Goal: Task Accomplishment & Management: Complete application form

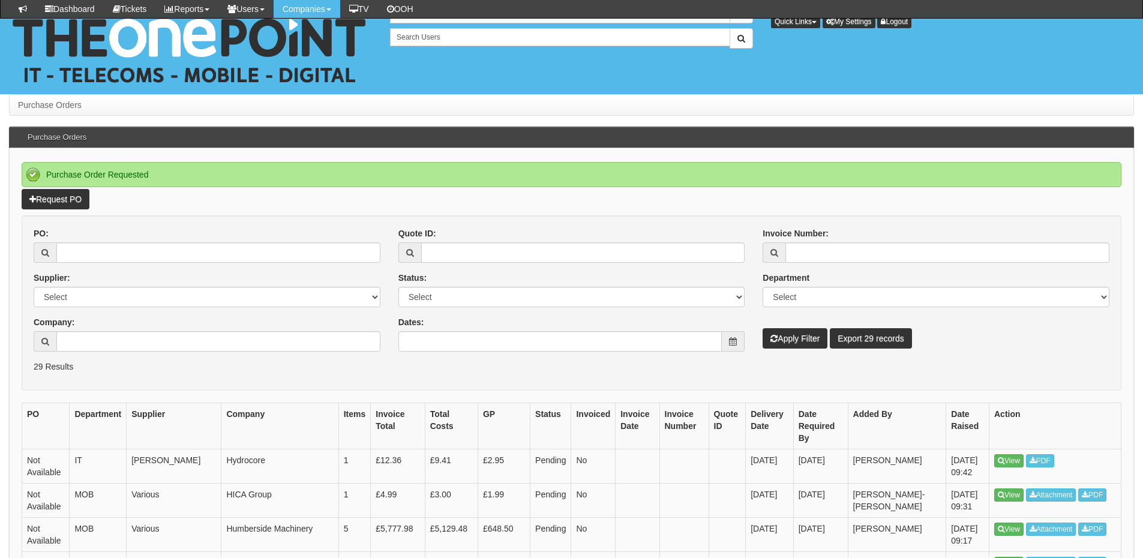
scroll to position [119, 0]
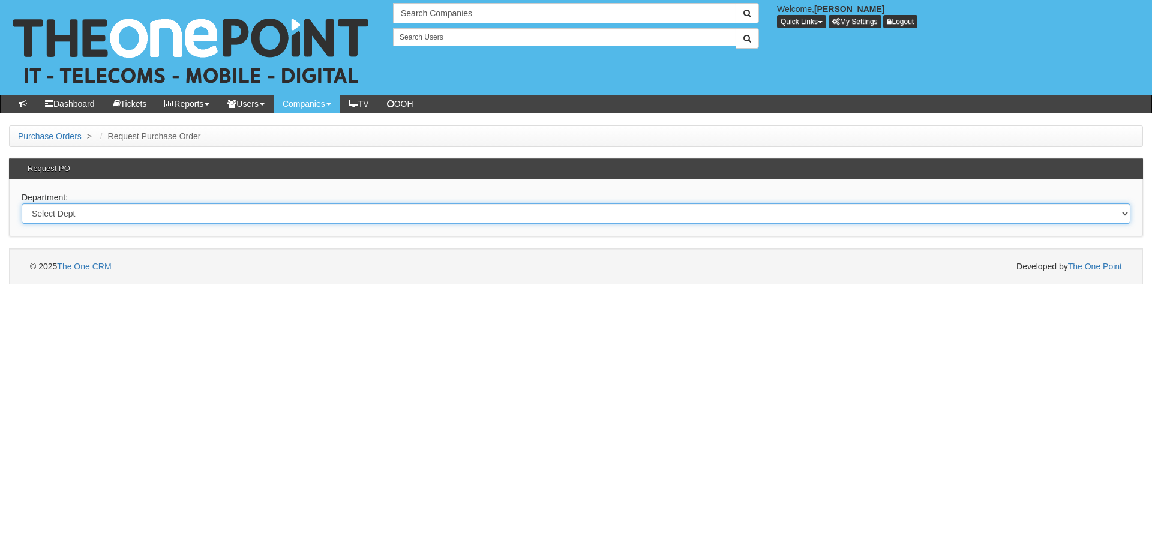
click at [230, 218] on select "Select Dept Digital Internal IT Mobiles Marketing Telecoms" at bounding box center [576, 213] width 1108 height 20
select select "?pipeID=&dept=IT"
click at [22, 203] on select "Select Dept Digital Internal IT Mobiles Marketing Telecoms" at bounding box center [576, 213] width 1108 height 20
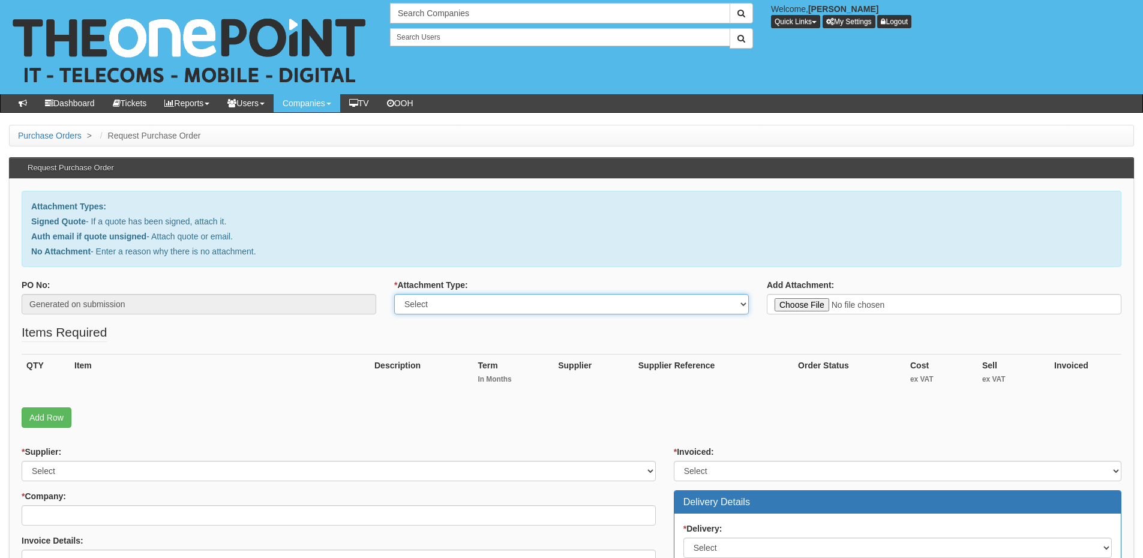
click at [443, 310] on select "Select Signed Quote Auth email with quote if unsigned No Attachment" at bounding box center [571, 304] width 354 height 20
select select "Auth email if quote unsigned"
click at [394, 294] on select "Select Signed Quote Auth email with quote if unsigned No Attachment" at bounding box center [571, 304] width 354 height 20
type input "C:\fakepath\RE_ New laptop invoice_ from Onepoint (1).msg"
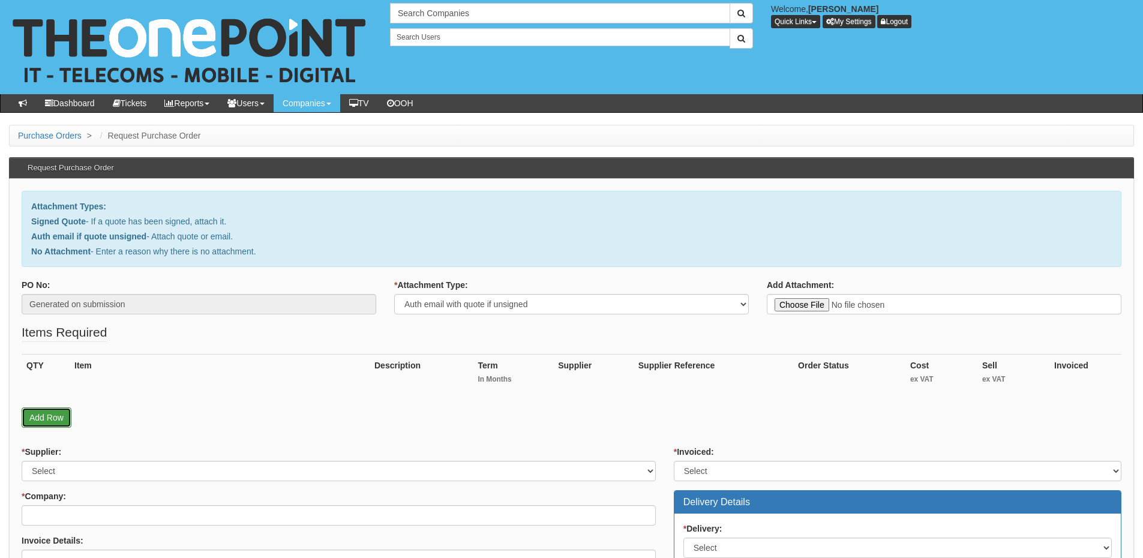
click at [43, 420] on link "Add Row" at bounding box center [47, 417] width 50 height 20
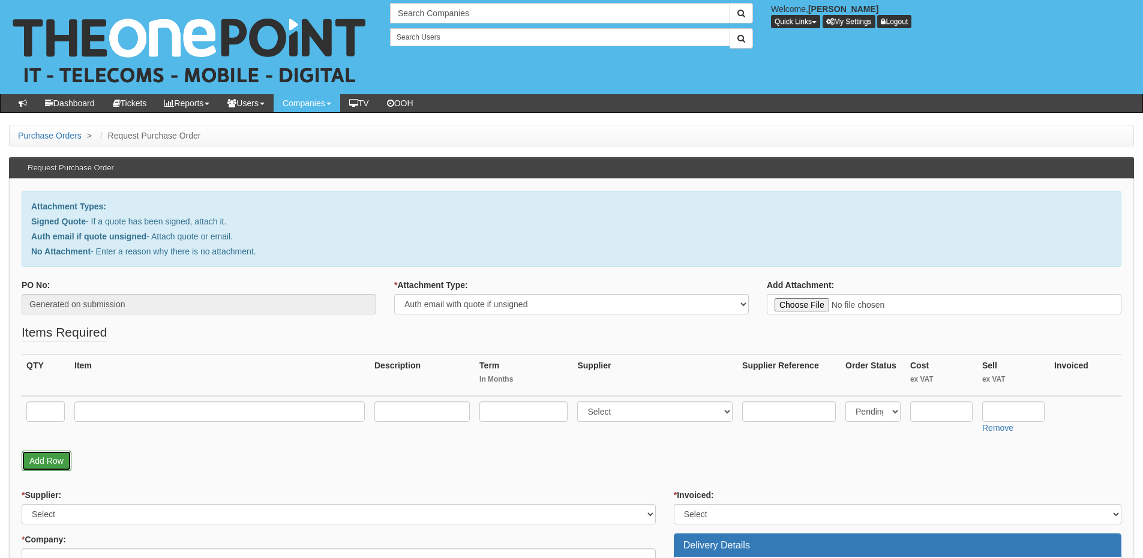
click at [57, 467] on link "Add Row" at bounding box center [47, 460] width 50 height 20
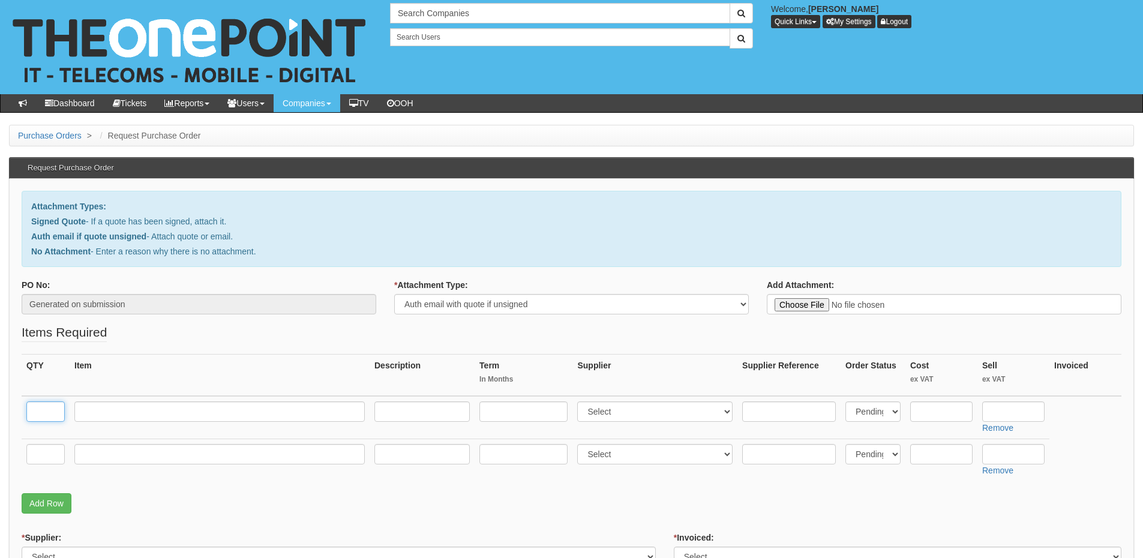
click at [54, 405] on input "text" at bounding box center [45, 411] width 38 height 20
type input "1"
click at [41, 449] on input "text" at bounding box center [45, 454] width 38 height 20
type input "1"
click at [97, 450] on input "text" at bounding box center [219, 454] width 290 height 20
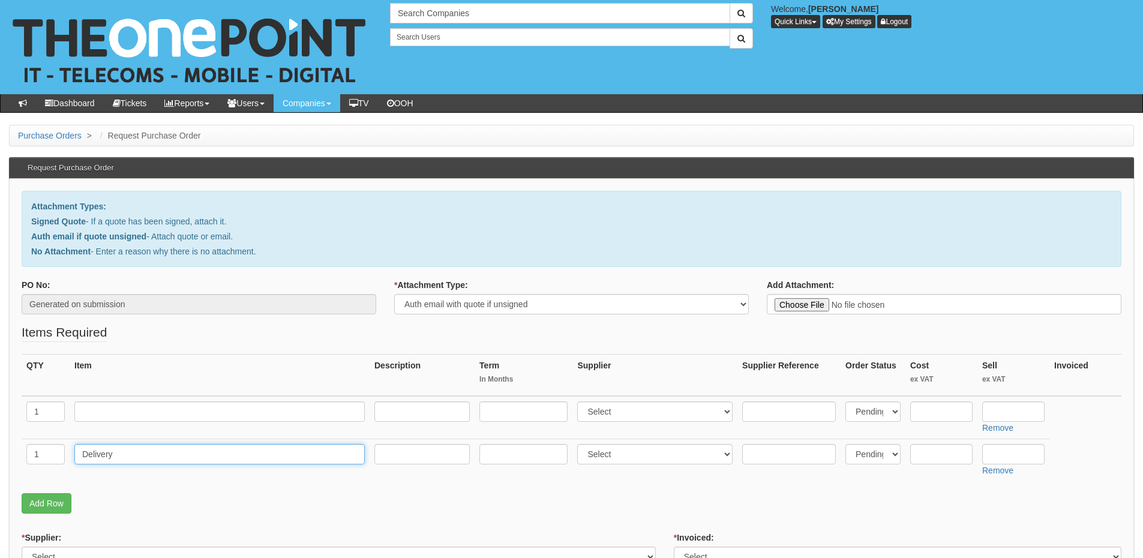
type input "Delivery"
click at [997, 453] on input "text" at bounding box center [1013, 454] width 62 height 20
type input "12.50"
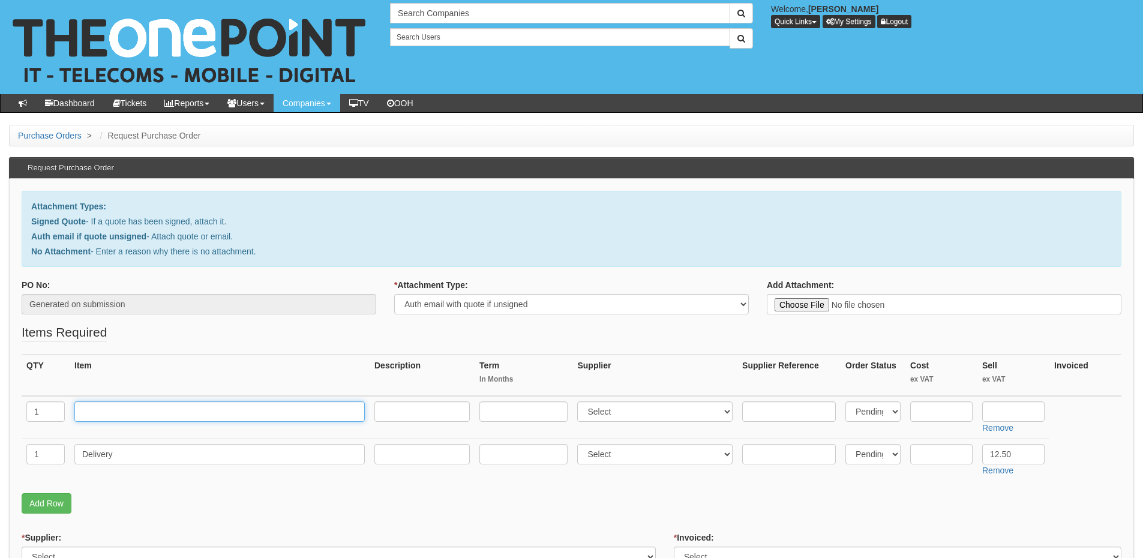
click at [178, 402] on input "text" at bounding box center [219, 411] width 290 height 20
click at [155, 403] on input "text" at bounding box center [219, 411] width 290 height 20
paste input "Dell Pro Laptop"
type input "Dell Pro Laptop"
click at [413, 413] on input "text" at bounding box center [421, 411] width 95 height 20
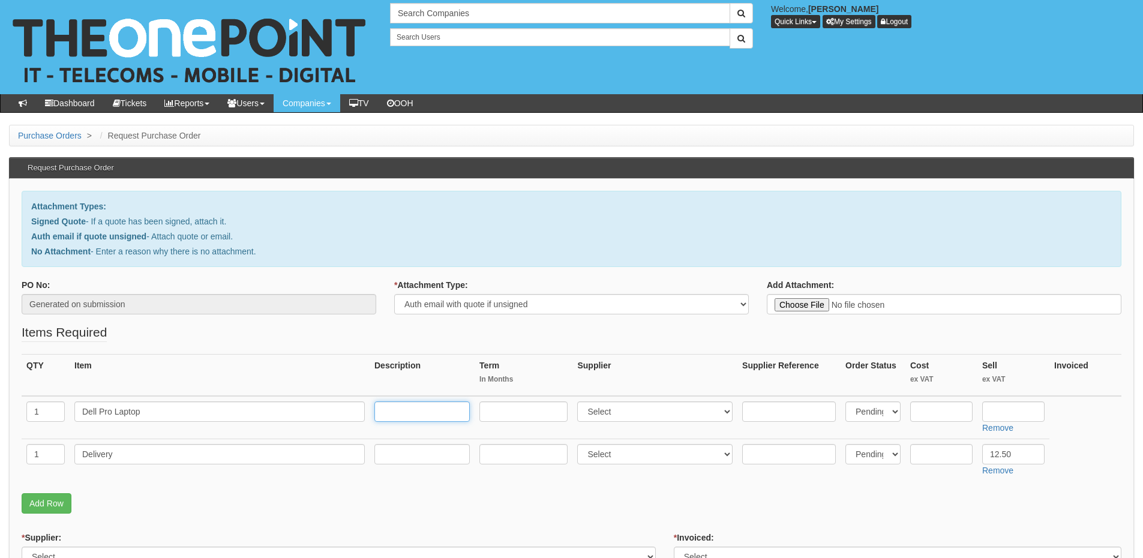
paste input "Intel Core 5 120U / up to 5 GHz Win 11 Pro Intel Graphics 16 GB RAM 512 GB SSD …"
type input "Intel Core 5 120U / up to 5 GHz Win 11 Pro Intel Graphics 16 GB RAM 512 GB SSD …"
click at [600, 416] on select "Select 123 REG.co.uk 1Password 3 4Gon AA Jones Electric Ltd Abzorb Access Group…" at bounding box center [654, 411] width 155 height 20
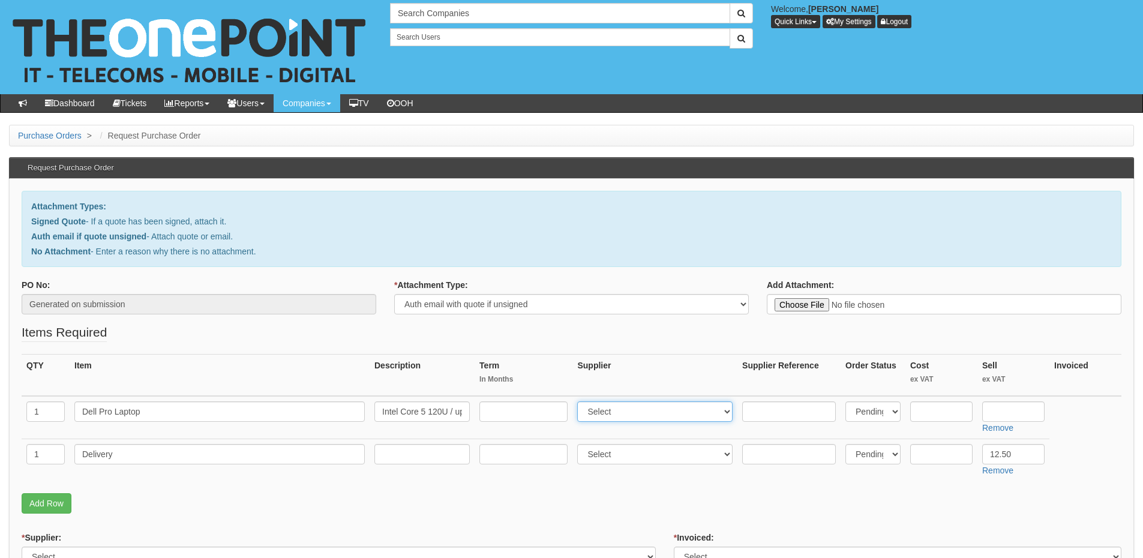
select select "19"
click at [580, 401] on select "Select 123 REG.co.uk 1Password 3 4Gon AA Jones Electric Ltd Abzorb Access Group…" at bounding box center [654, 411] width 155 height 20
click at [1021, 419] on input "text" at bounding box center [1013, 411] width 62 height 20
type input "693.32"
click at [793, 417] on input "text" at bounding box center [789, 411] width 94 height 20
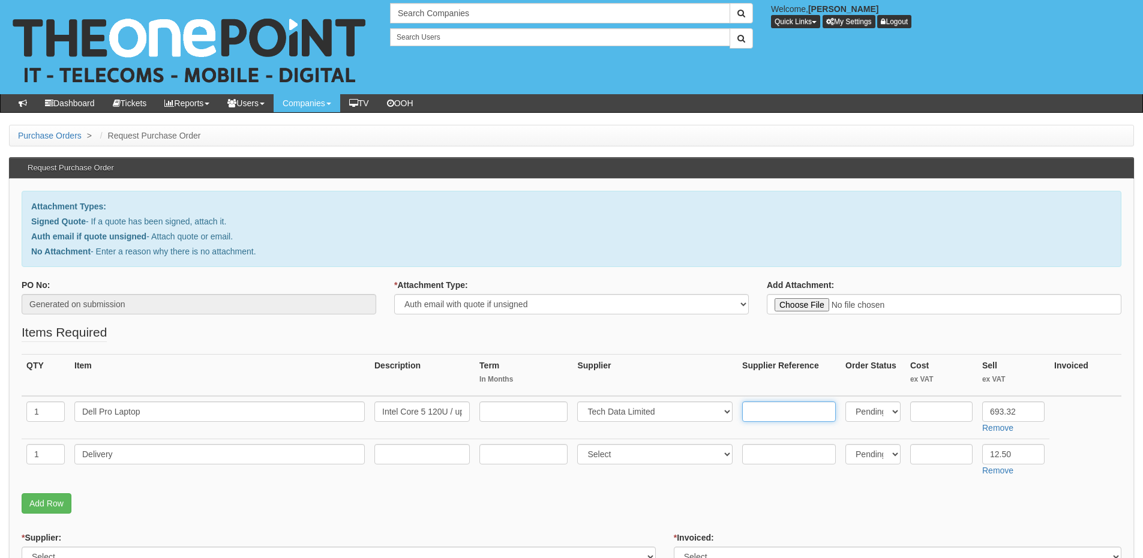
paste input "11844046"
type input "11844046"
click at [934, 411] on input "text" at bounding box center [941, 411] width 62 height 20
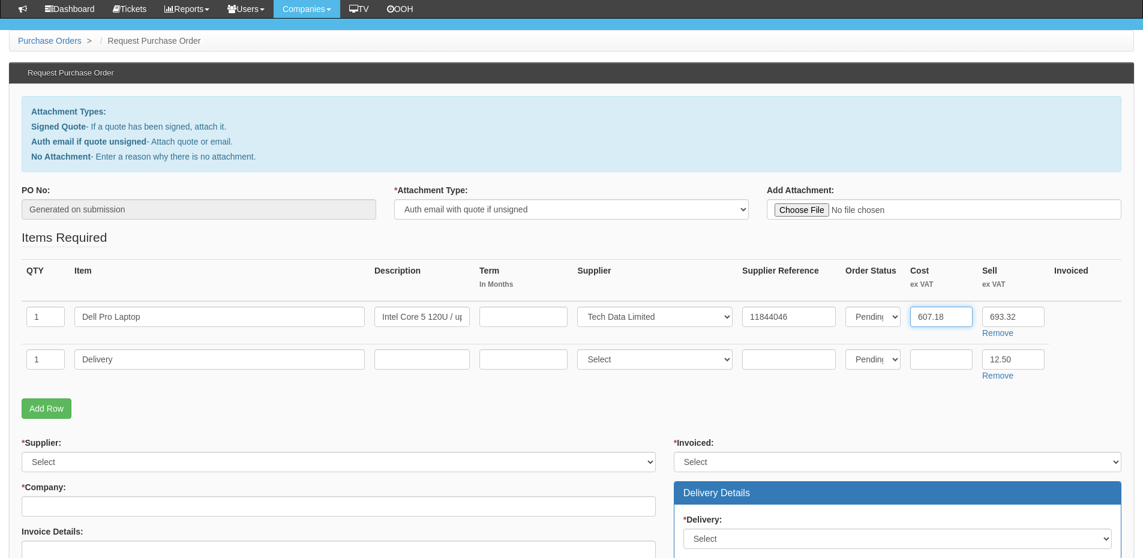
scroll to position [180, 0]
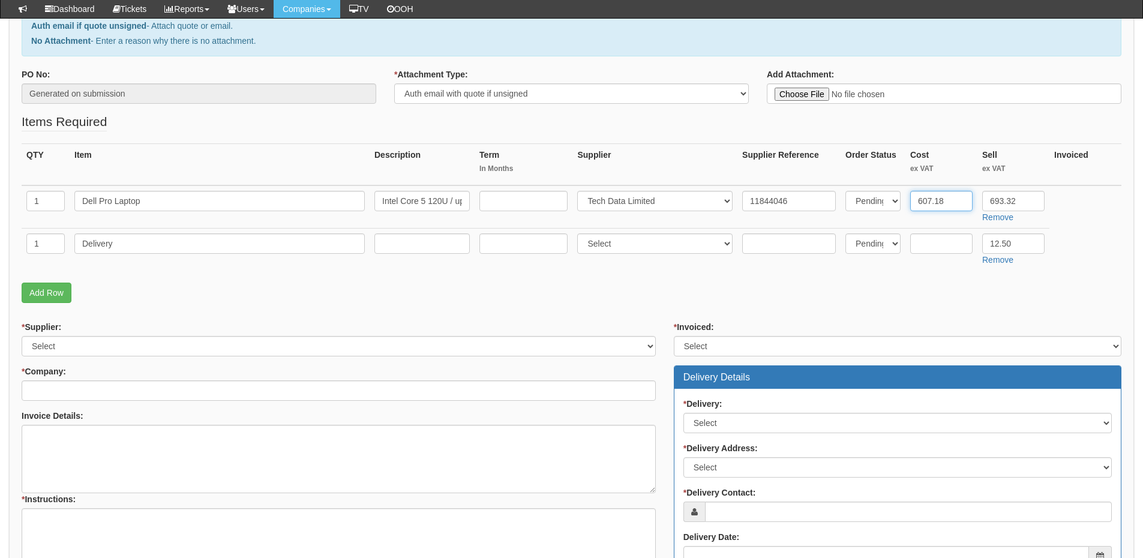
type input "607.18"
click at [230, 344] on select "Select 123 REG.co.uk 1Password 3 4Gon AA Jones Electric Ltd Abzorb Access Group…" at bounding box center [339, 346] width 634 height 20
select select "19"
click at [22, 336] on select "Select 123 REG.co.uk 1Password 3 4Gon AA Jones Electric Ltd Abzorb Access Group…" at bounding box center [339, 346] width 634 height 20
click at [194, 393] on input "* Company:" at bounding box center [339, 390] width 634 height 20
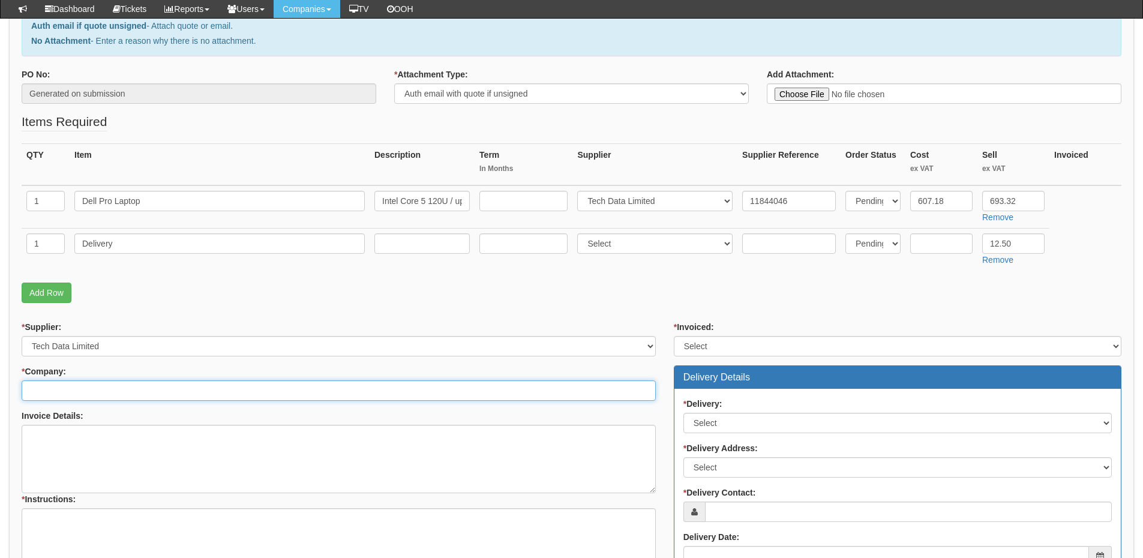
click at [66, 395] on input "* Company:" at bounding box center [339, 390] width 634 height 20
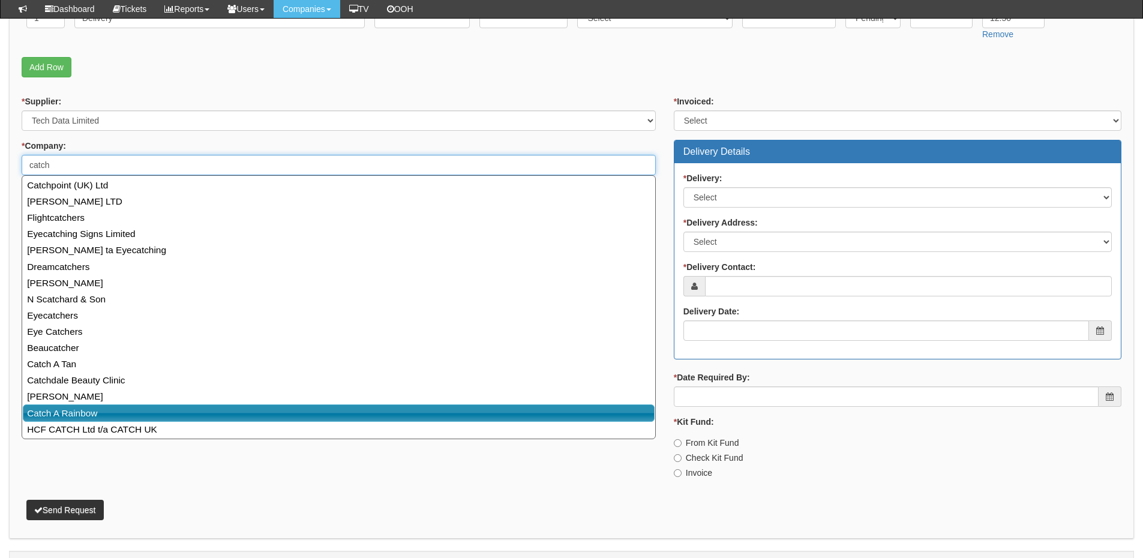
scroll to position [420, 0]
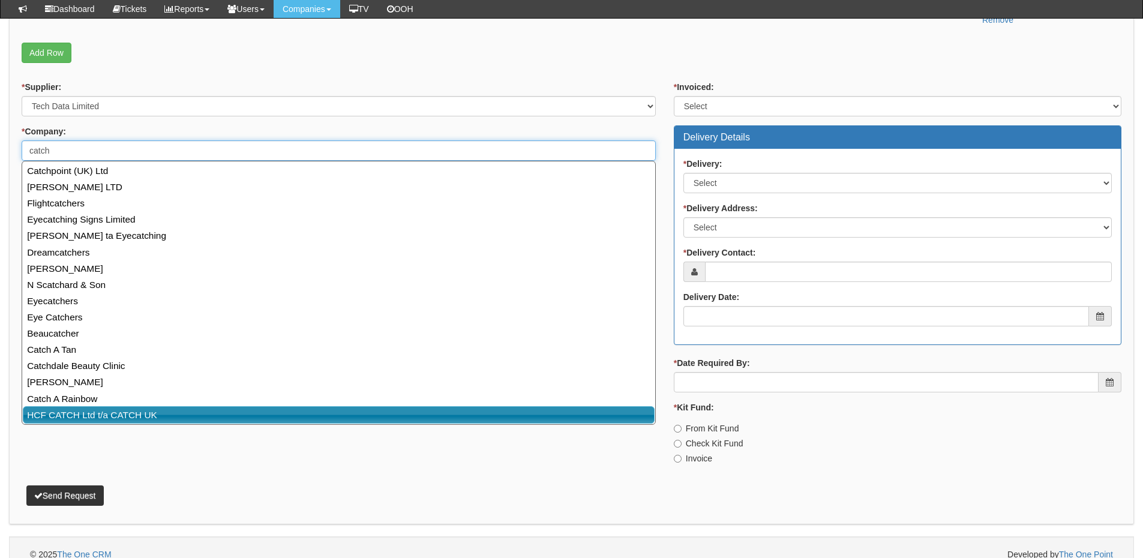
click at [88, 421] on link "HCF CATCH Ltd t/a CATCH UK" at bounding box center [339, 414] width 632 height 17
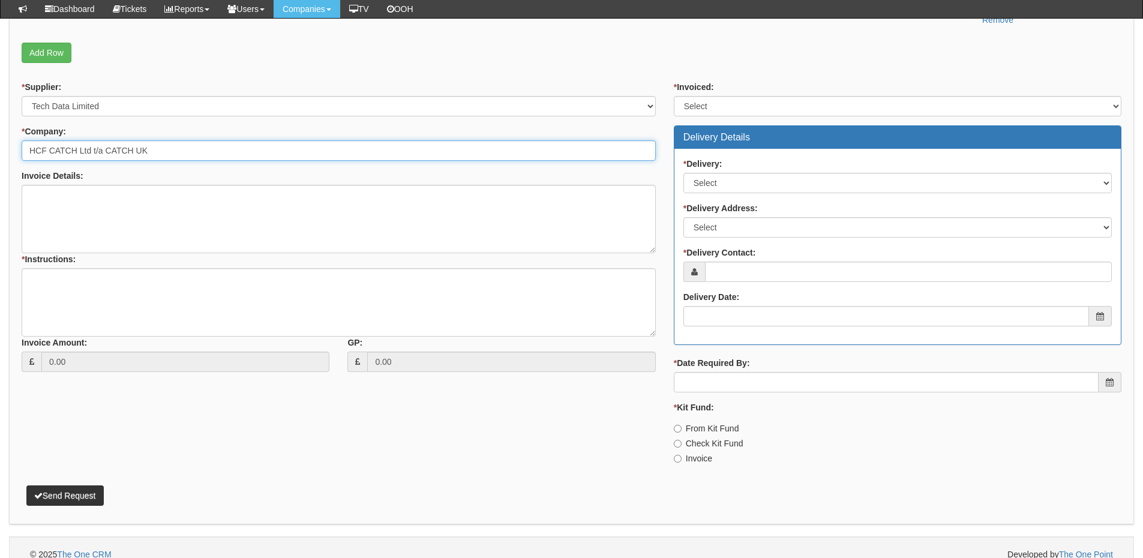
type input "HCF CATCH Ltd t/a CATCH UK"
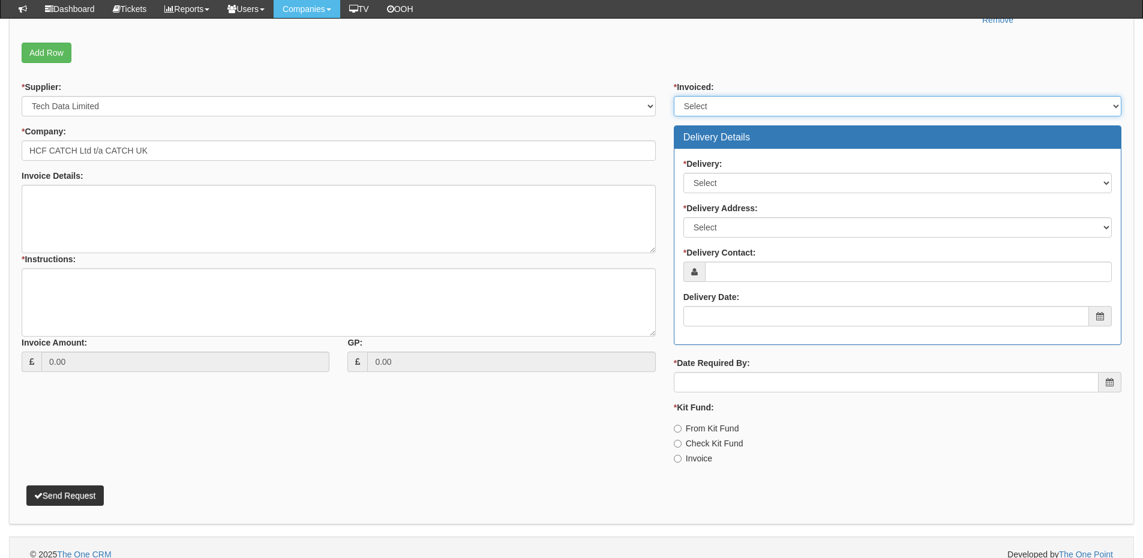
drag, startPoint x: 706, startPoint y: 102, endPoint x: 709, endPoint y: 114, distance: 12.4
click at [706, 102] on select "Select Yes No N/A STB (part of order)" at bounding box center [897, 106] width 447 height 20
select select "2"
click at [674, 96] on select "Select Yes No N/A STB (part of order)" at bounding box center [897, 106] width 447 height 20
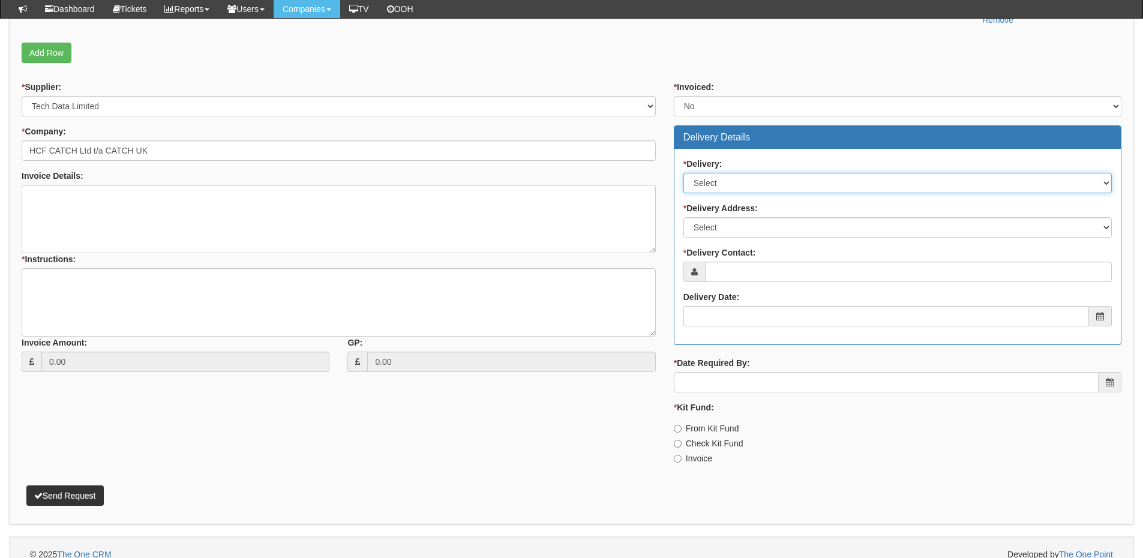
click at [725, 181] on select "Select No Not Applicable Yes" at bounding box center [897, 183] width 428 height 20
select select "1"
click at [683, 173] on select "Select No Not Applicable Yes" at bounding box center [897, 183] width 428 height 20
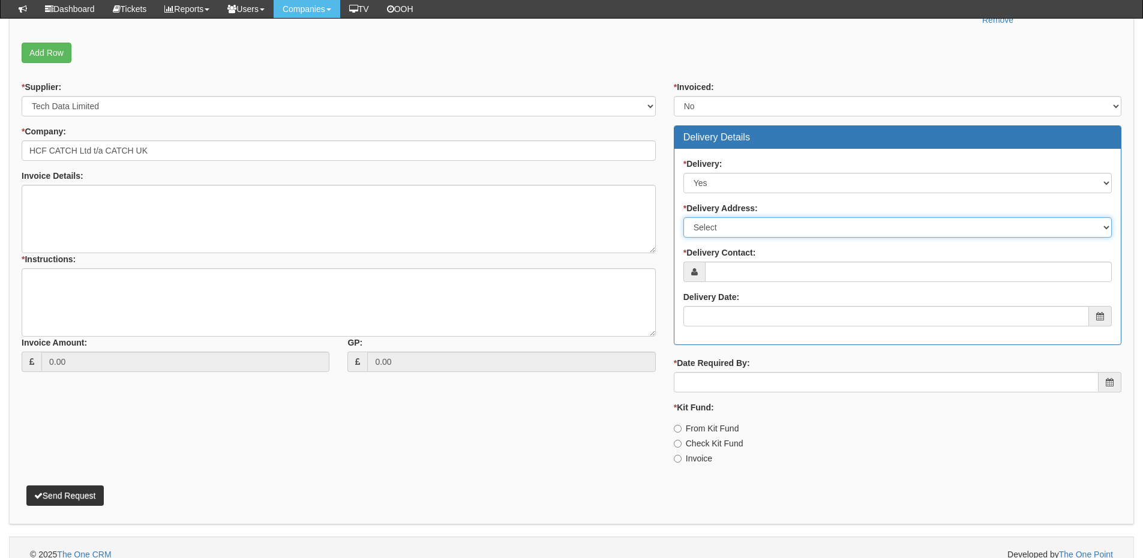
click at [726, 230] on select "Select Not Applicable Main Address - DN41 8TH Other" at bounding box center [897, 227] width 428 height 20
select select "other"
click at [683, 217] on select "Select Not Applicable Main Address - DN41 8TH Other" at bounding box center [897, 227] width 428 height 20
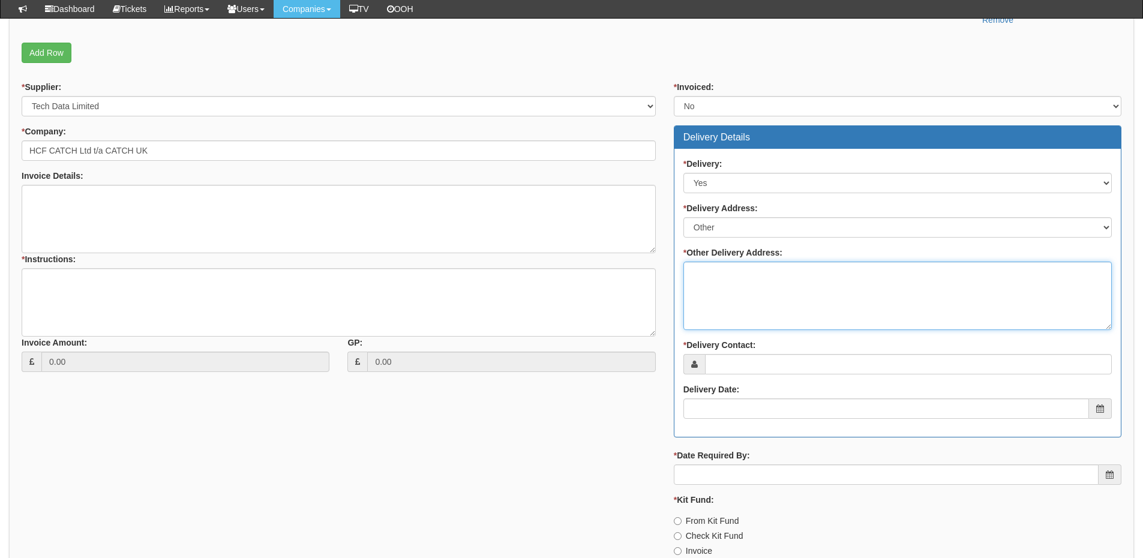
click at [727, 277] on textarea "* Other Delivery Address:" at bounding box center [897, 295] width 428 height 68
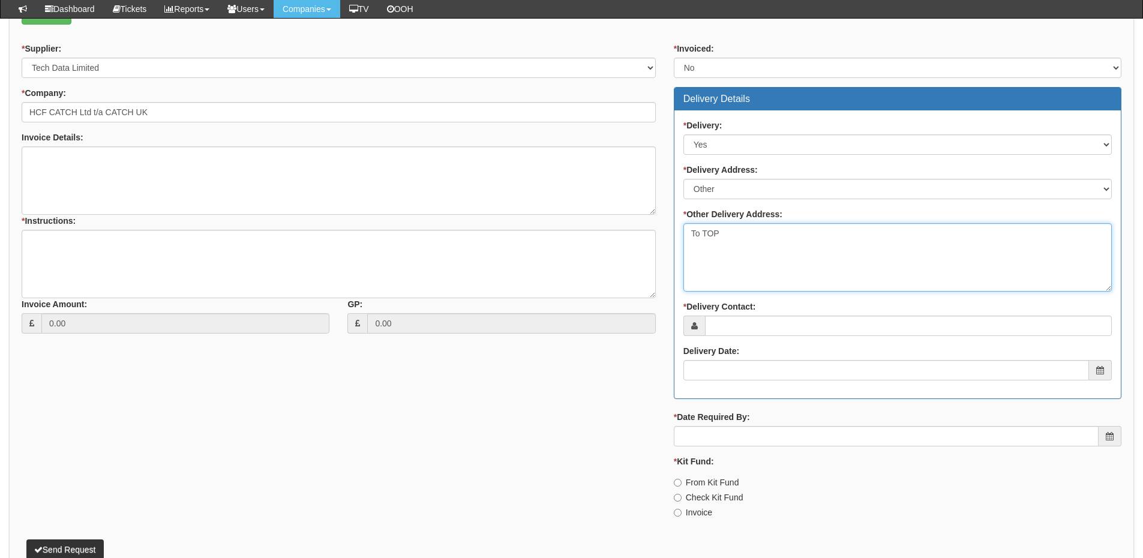
scroll to position [480, 0]
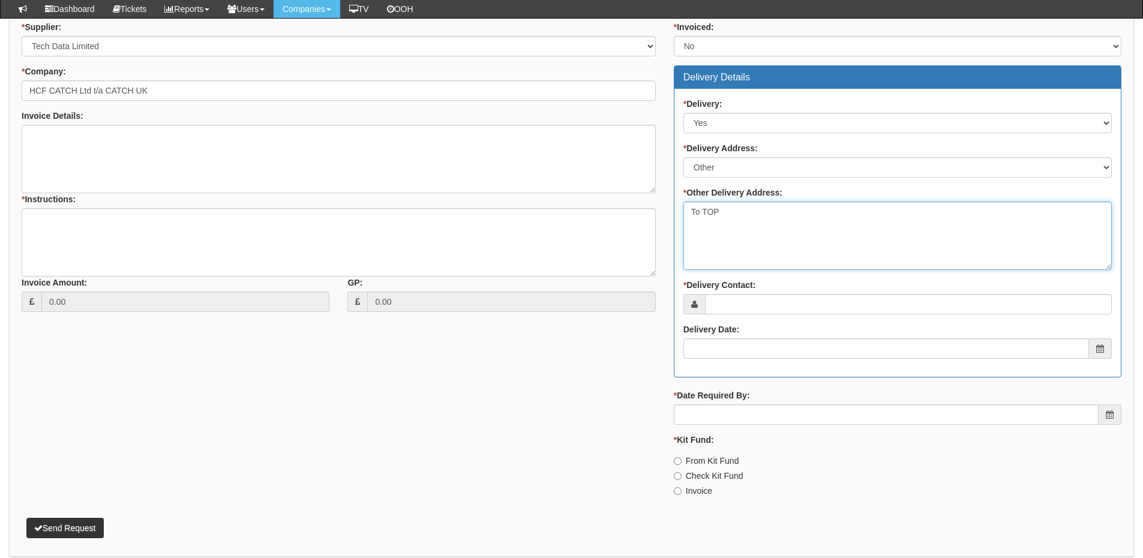
type textarea "To TOP"
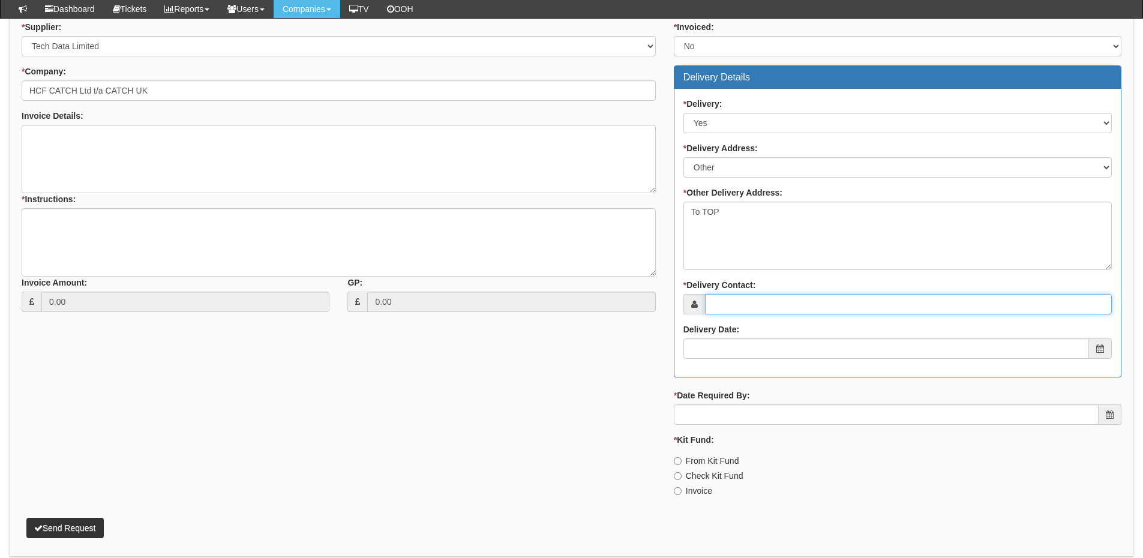
click at [727, 300] on input "* Delivery Contact:" at bounding box center [908, 304] width 407 height 20
click at [754, 305] on input "* Delivery Contact:" at bounding box center [908, 304] width 407 height 20
type input "Chris Bishop"
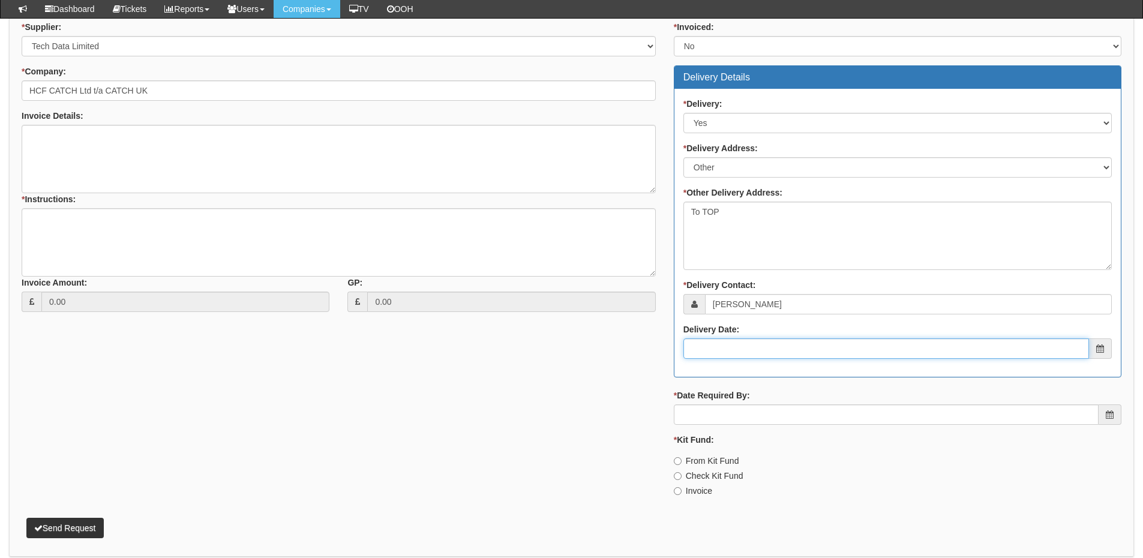
click at [808, 353] on input "Delivery Date:" at bounding box center [885, 348] width 405 height 20
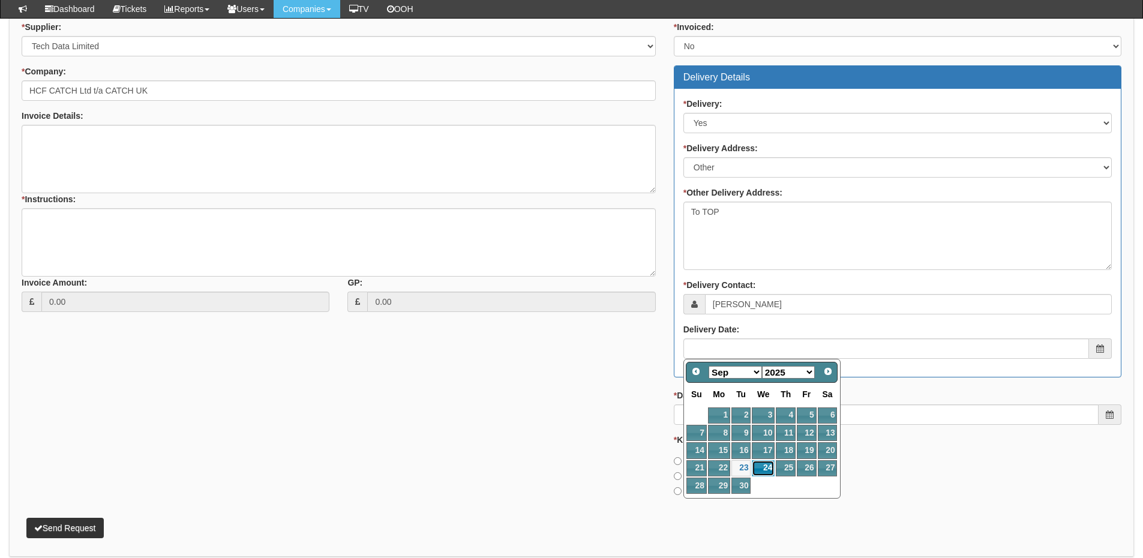
click at [767, 467] on link "24" at bounding box center [762, 468] width 23 height 16
type input "2025-09-24"
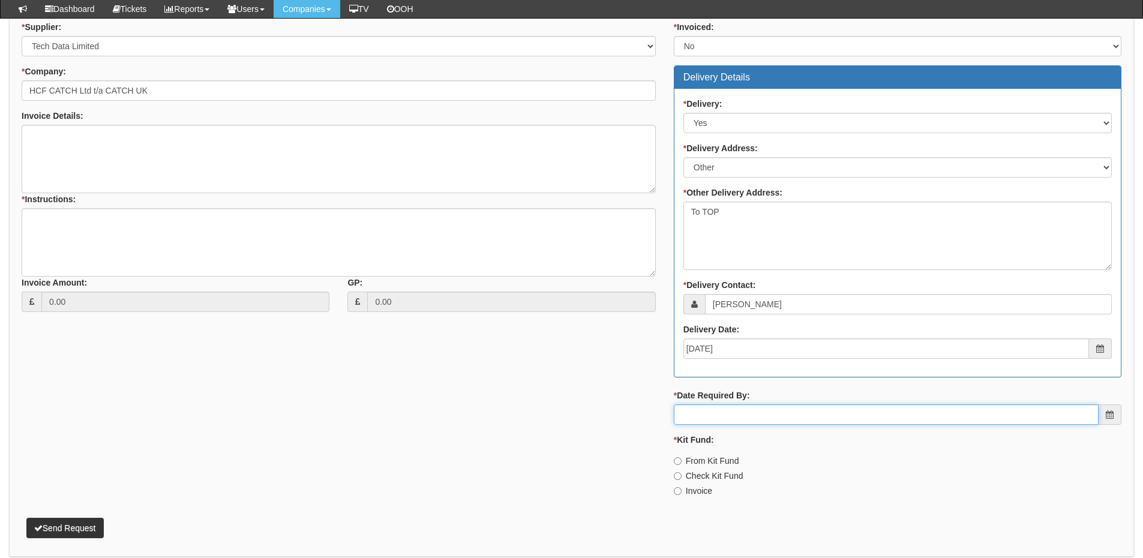
click at [762, 407] on input "* Date Required By:" at bounding box center [886, 414] width 425 height 20
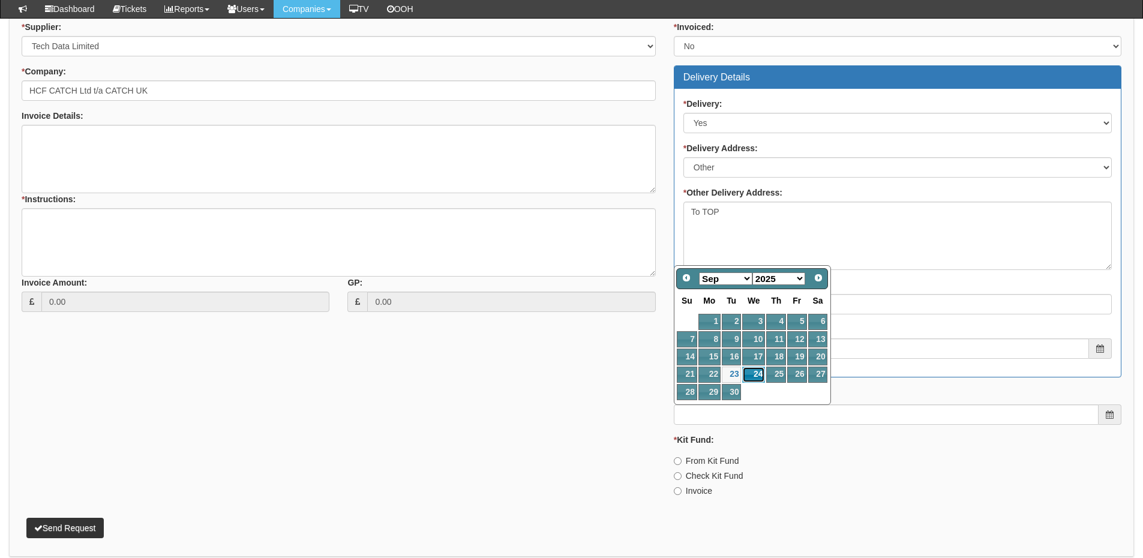
click at [759, 371] on link "24" at bounding box center [753, 374] width 23 height 16
type input "2025-09-24"
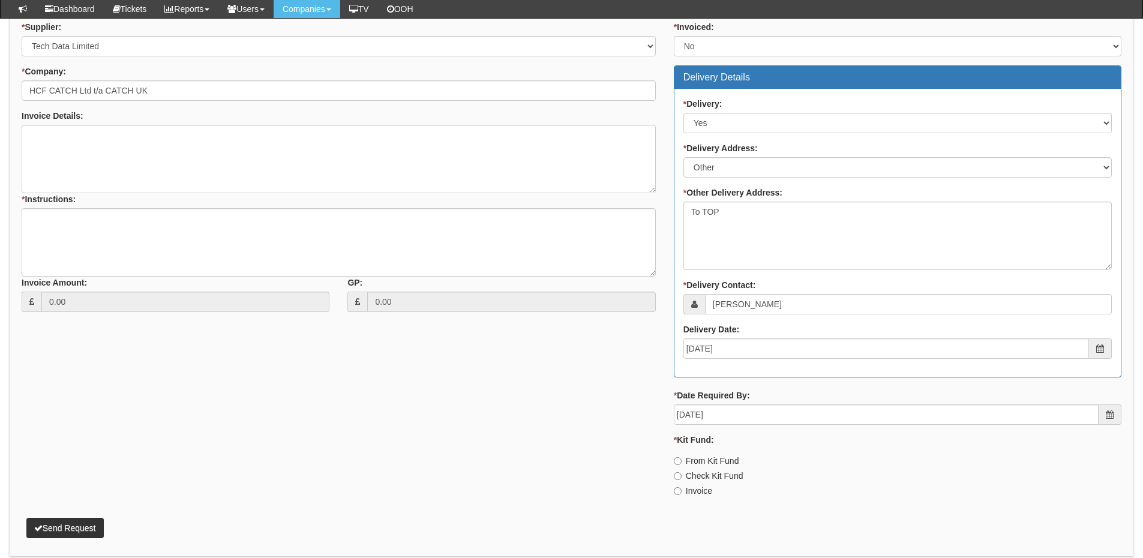
click at [705, 492] on label "Invoice" at bounding box center [693, 491] width 38 height 12
click at [681, 492] on input "Invoice" at bounding box center [678, 491] width 8 height 8
radio input "true"
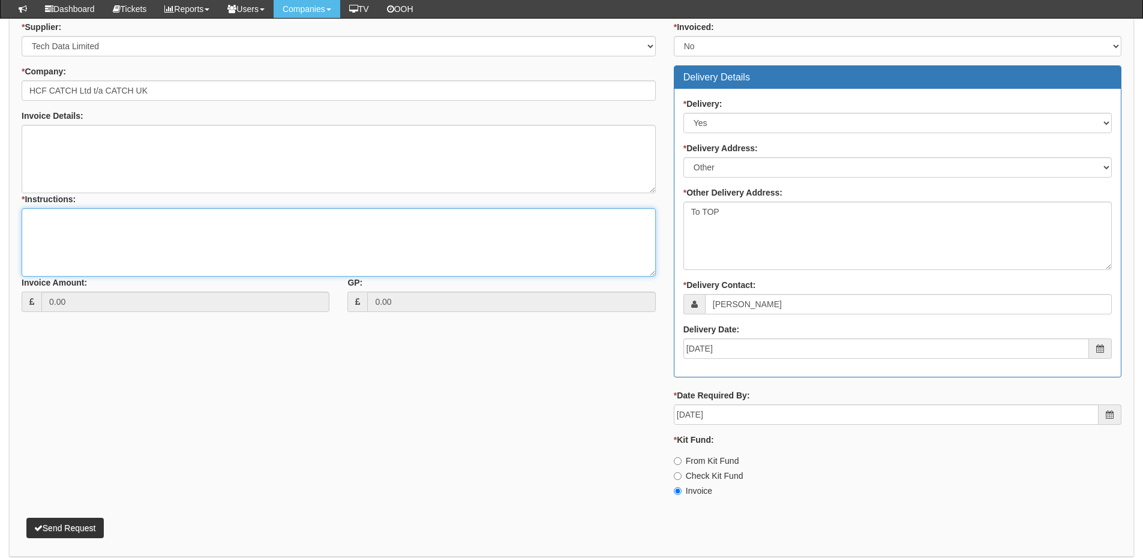
click at [53, 234] on textarea "* Instructions:" at bounding box center [339, 242] width 634 height 68
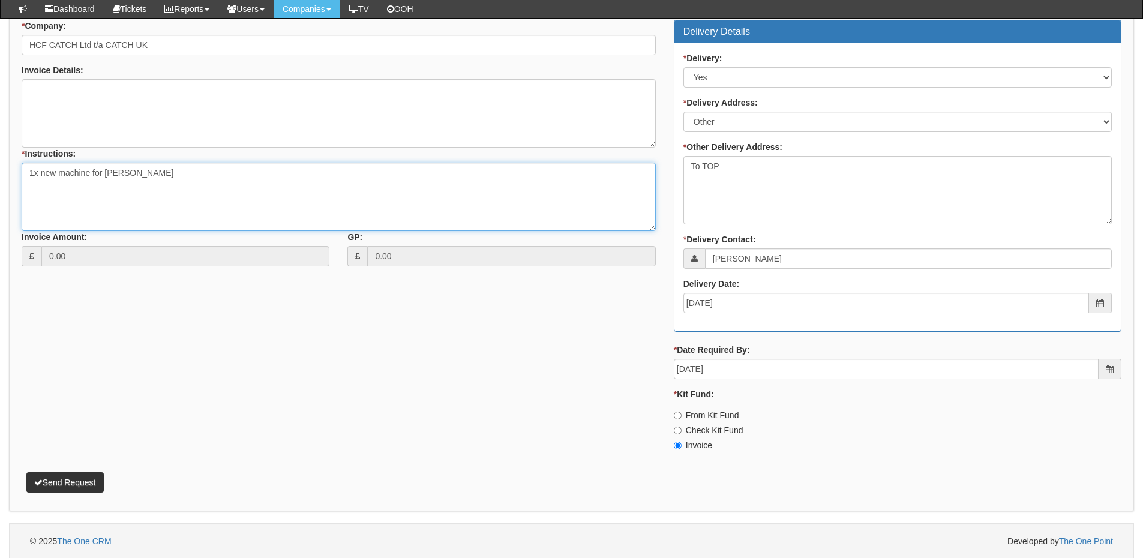
scroll to position [527, 0]
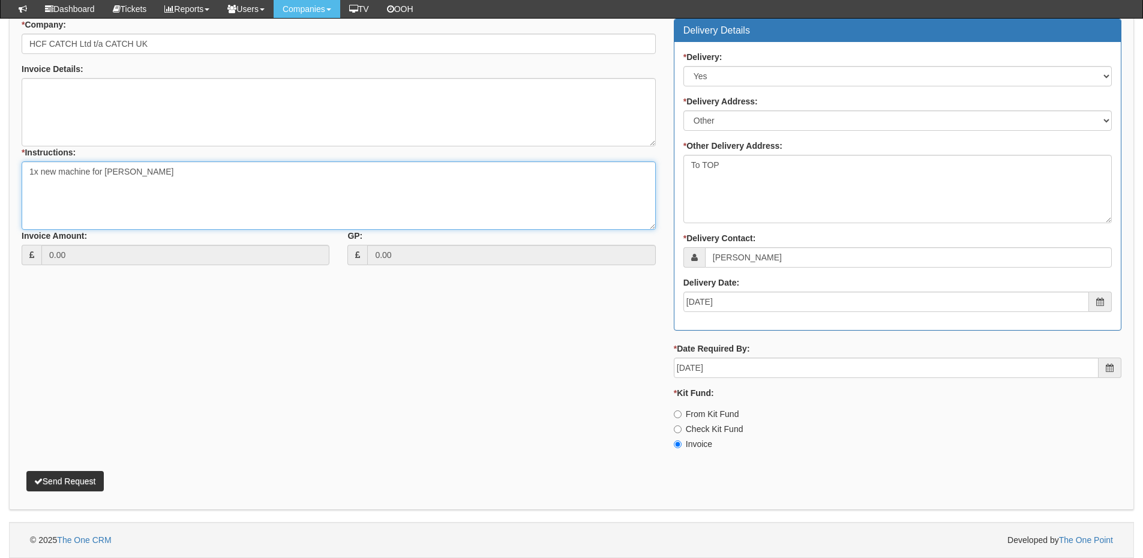
type textarea "1x new machine for Chris"
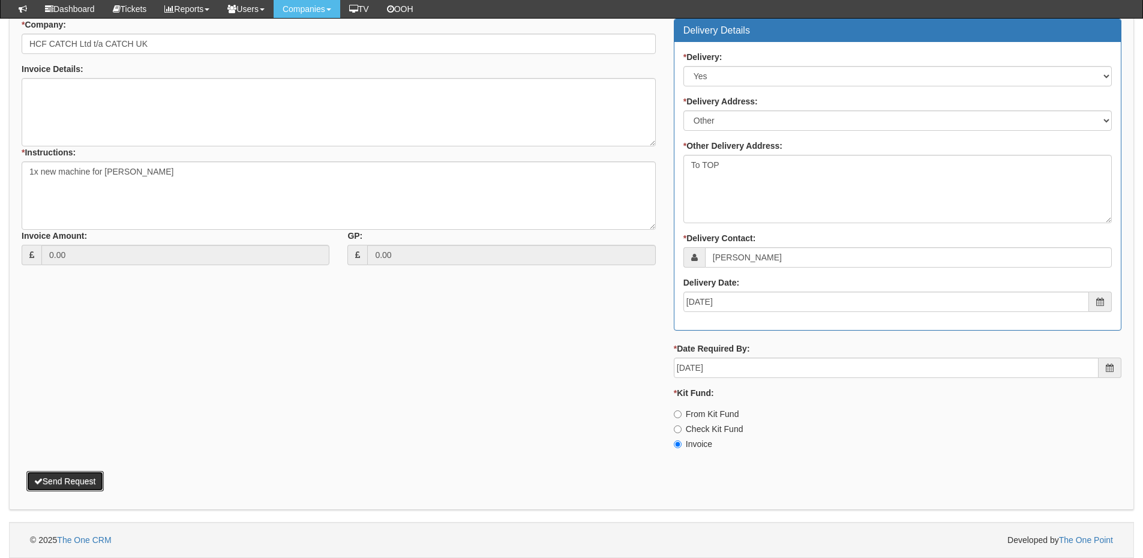
click at [91, 476] on button "Send Request" at bounding box center [64, 481] width 77 height 20
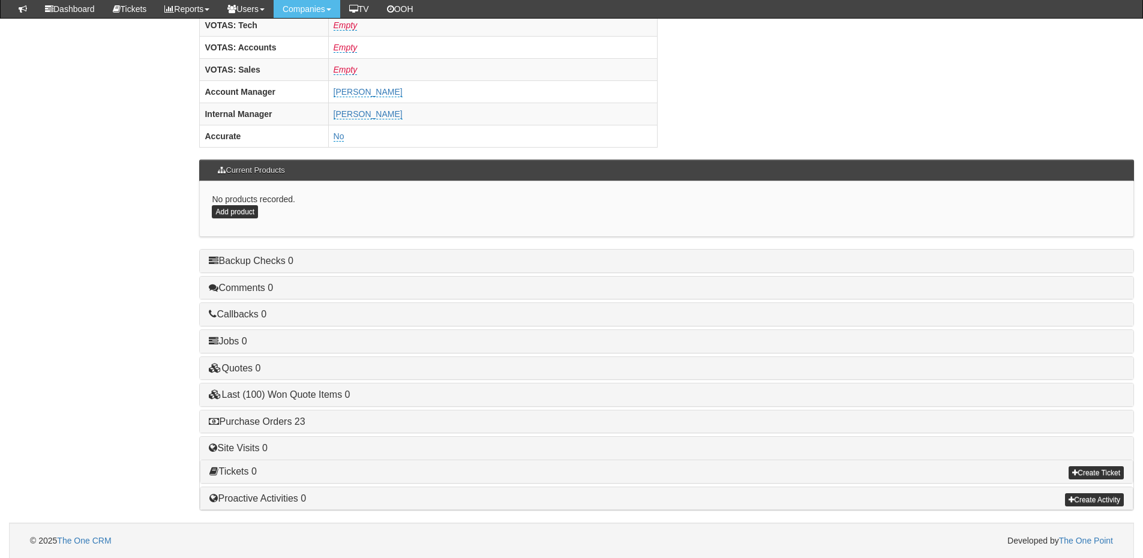
scroll to position [500, 0]
click at [284, 423] on link "Purchase Orders 23" at bounding box center [257, 421] width 96 height 10
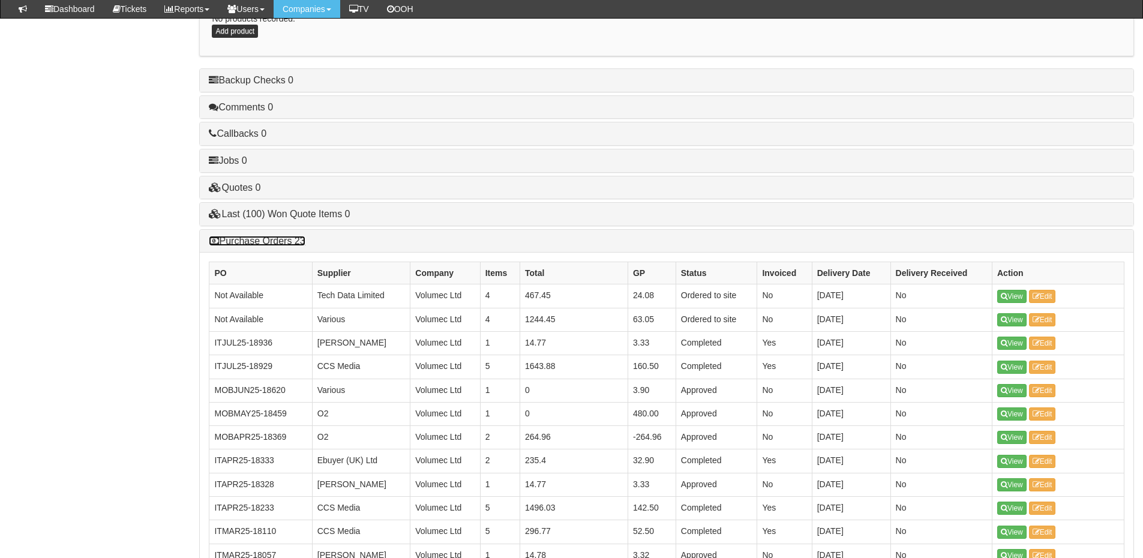
scroll to position [679, 0]
drag, startPoint x: 1009, startPoint y: 344, endPoint x: 1016, endPoint y: 365, distance: 22.0
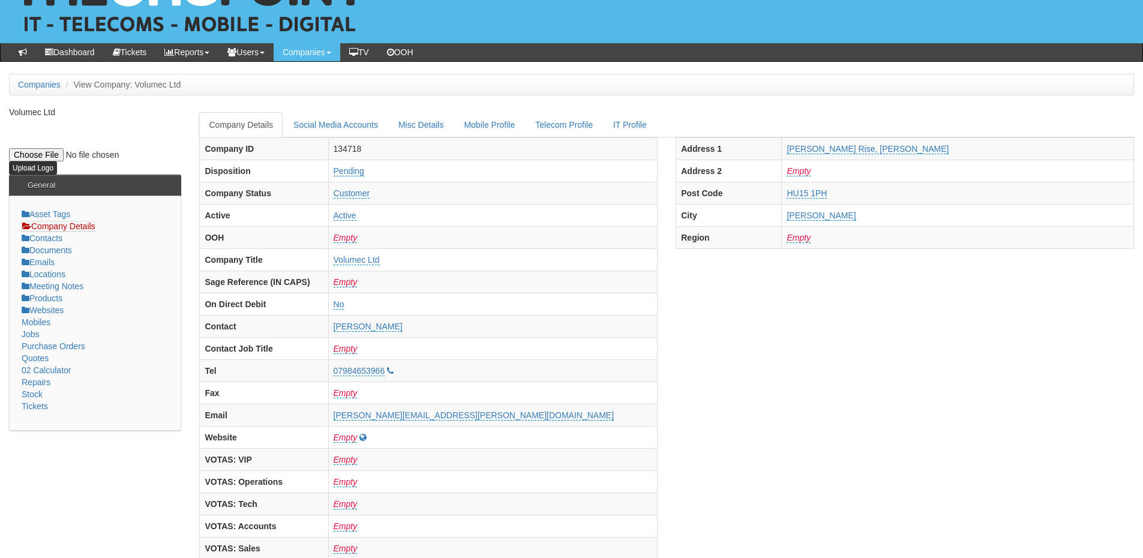
scroll to position [0, 0]
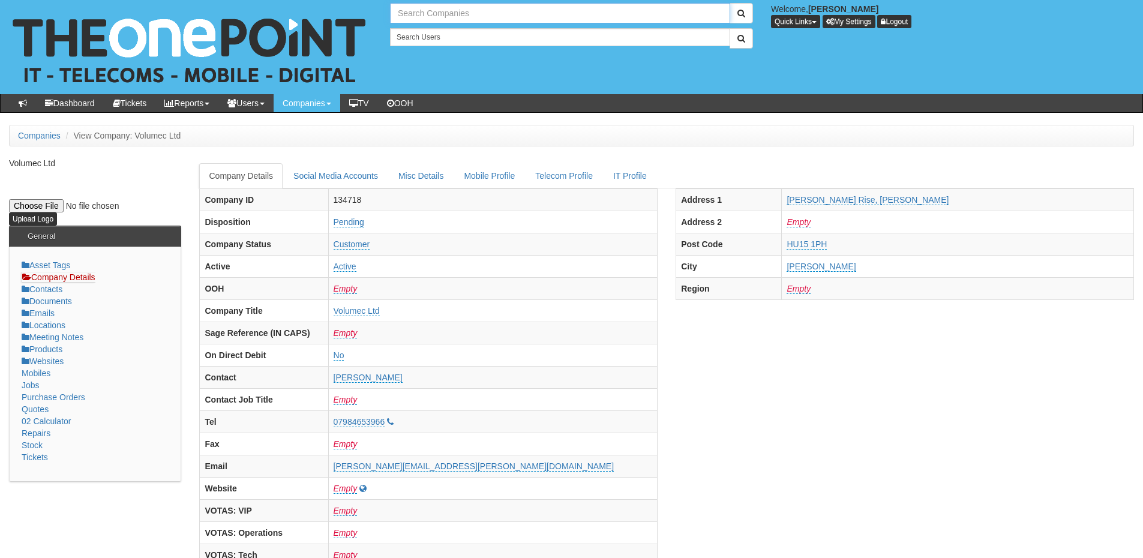
click at [425, 14] on input "text" at bounding box center [560, 13] width 340 height 20
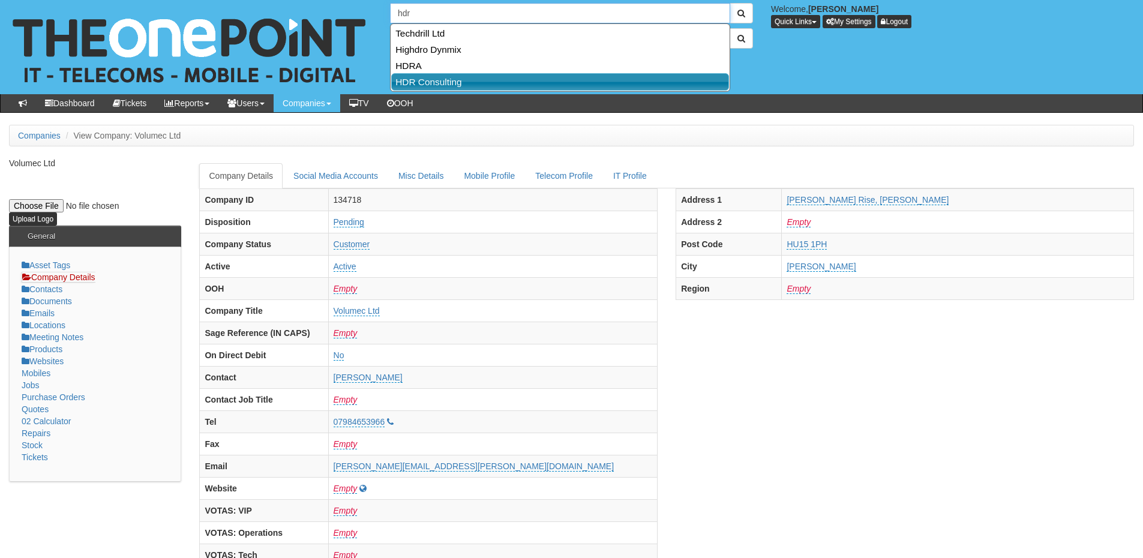
click at [433, 81] on link "HDR Consulting" at bounding box center [560, 81] width 338 height 17
type input "HDR Consulting"
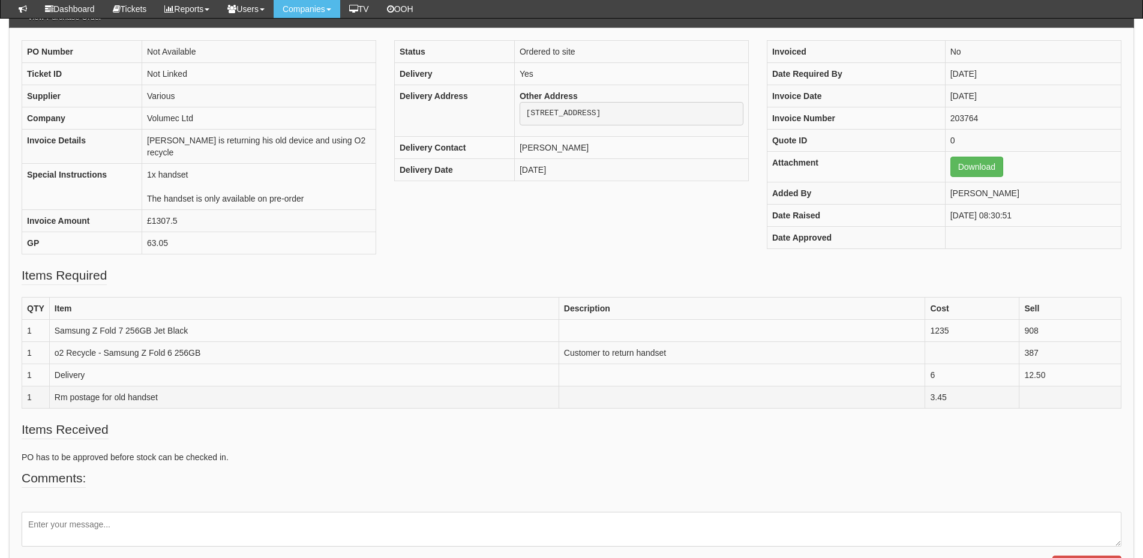
scroll to position [119, 0]
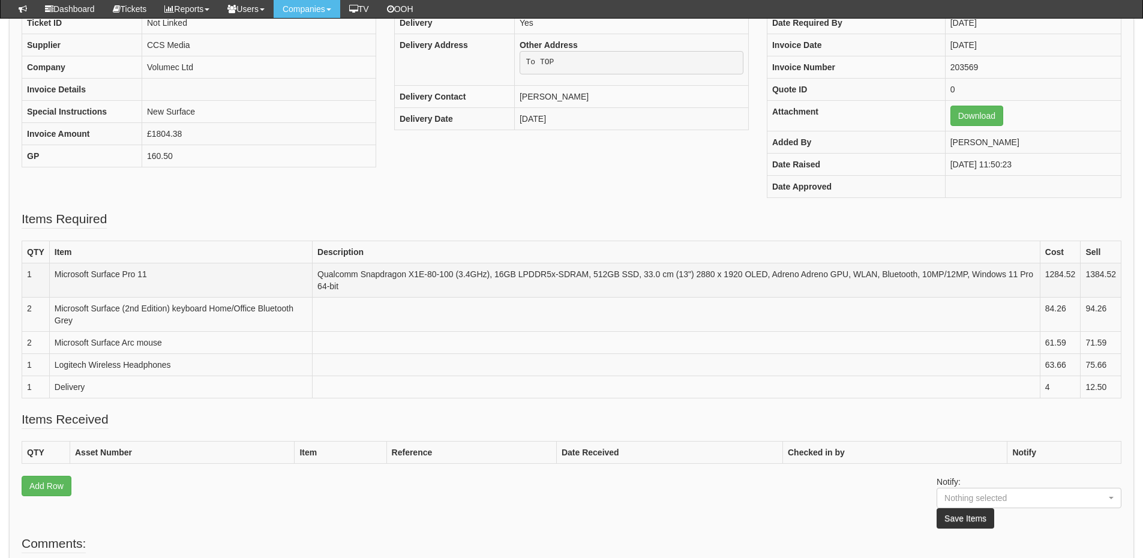
scroll to position [180, 0]
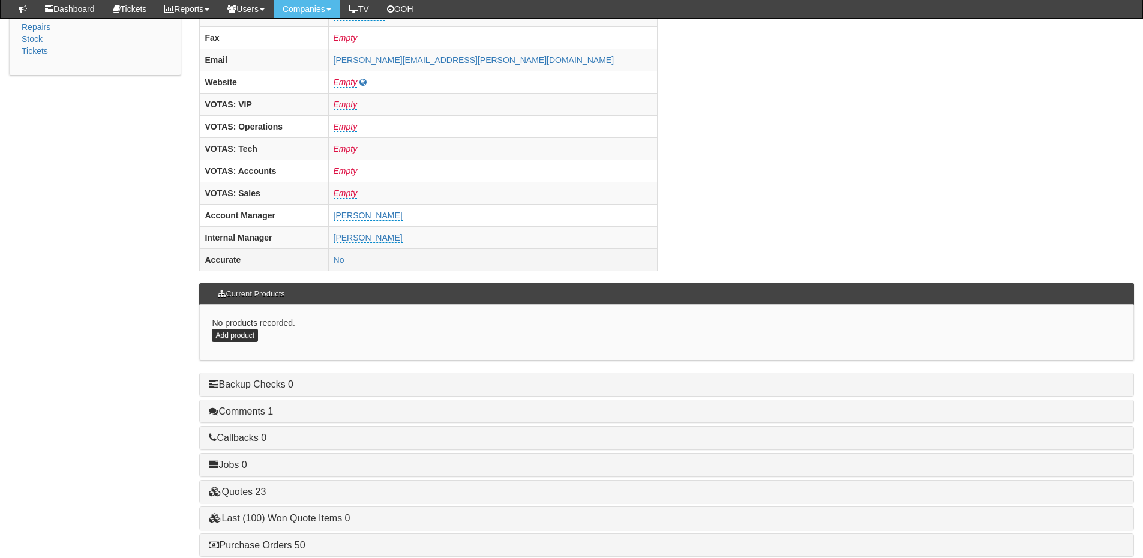
scroll to position [500, 0]
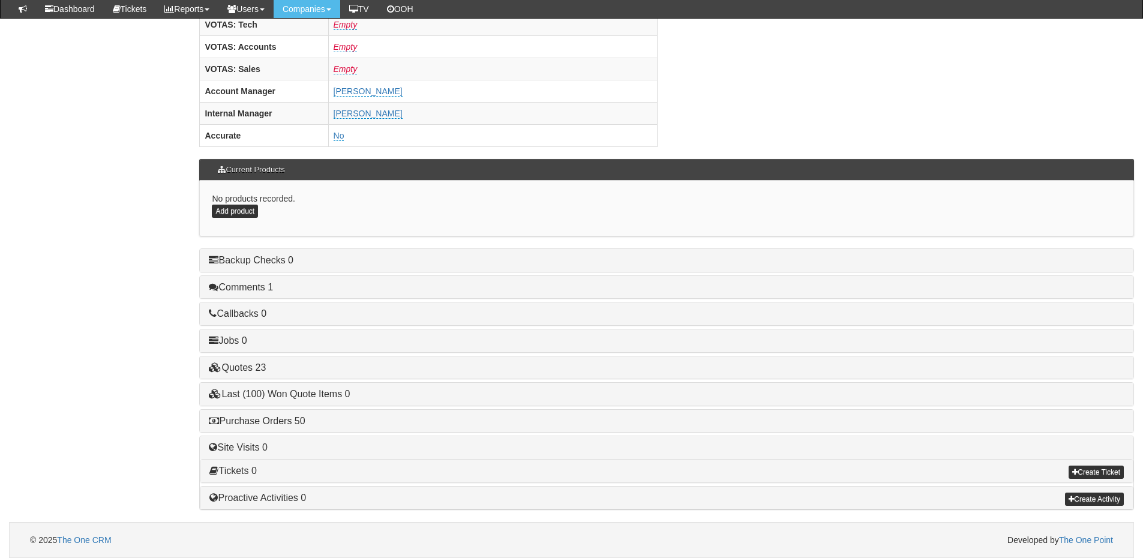
click at [272, 428] on div "Purchase Orders 50" at bounding box center [666, 421] width 933 height 23
click at [272, 422] on link "Purchase Orders 50" at bounding box center [257, 421] width 96 height 10
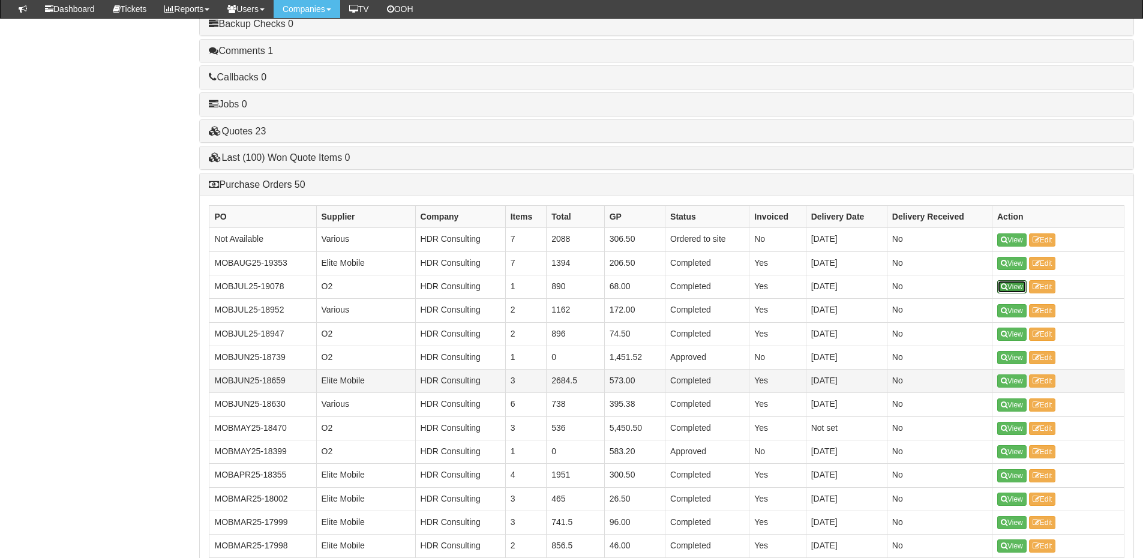
scroll to position [799, 0]
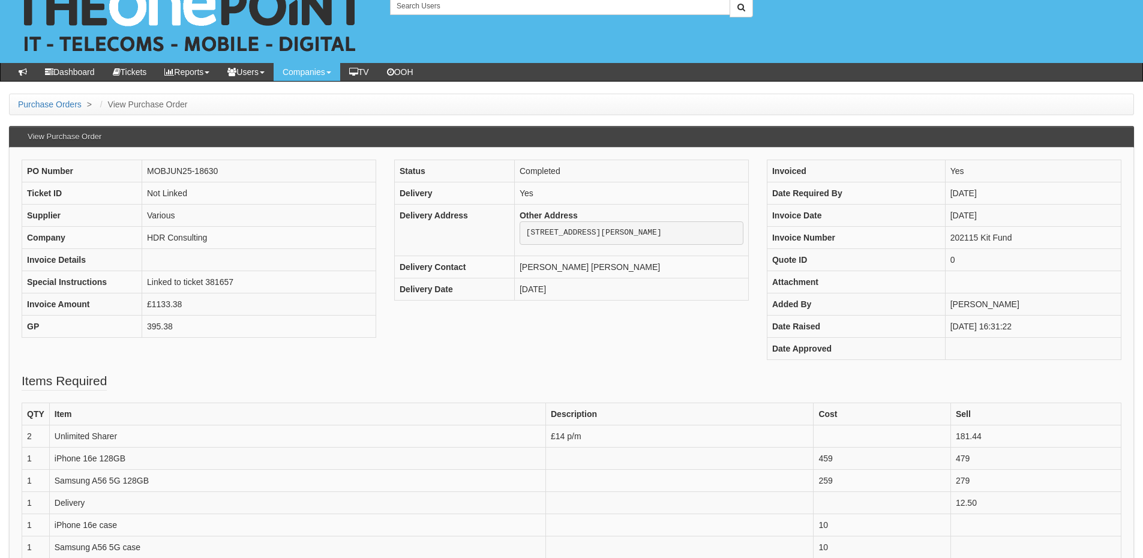
scroll to position [60, 0]
